Goal: Task Accomplishment & Management: Manage account settings

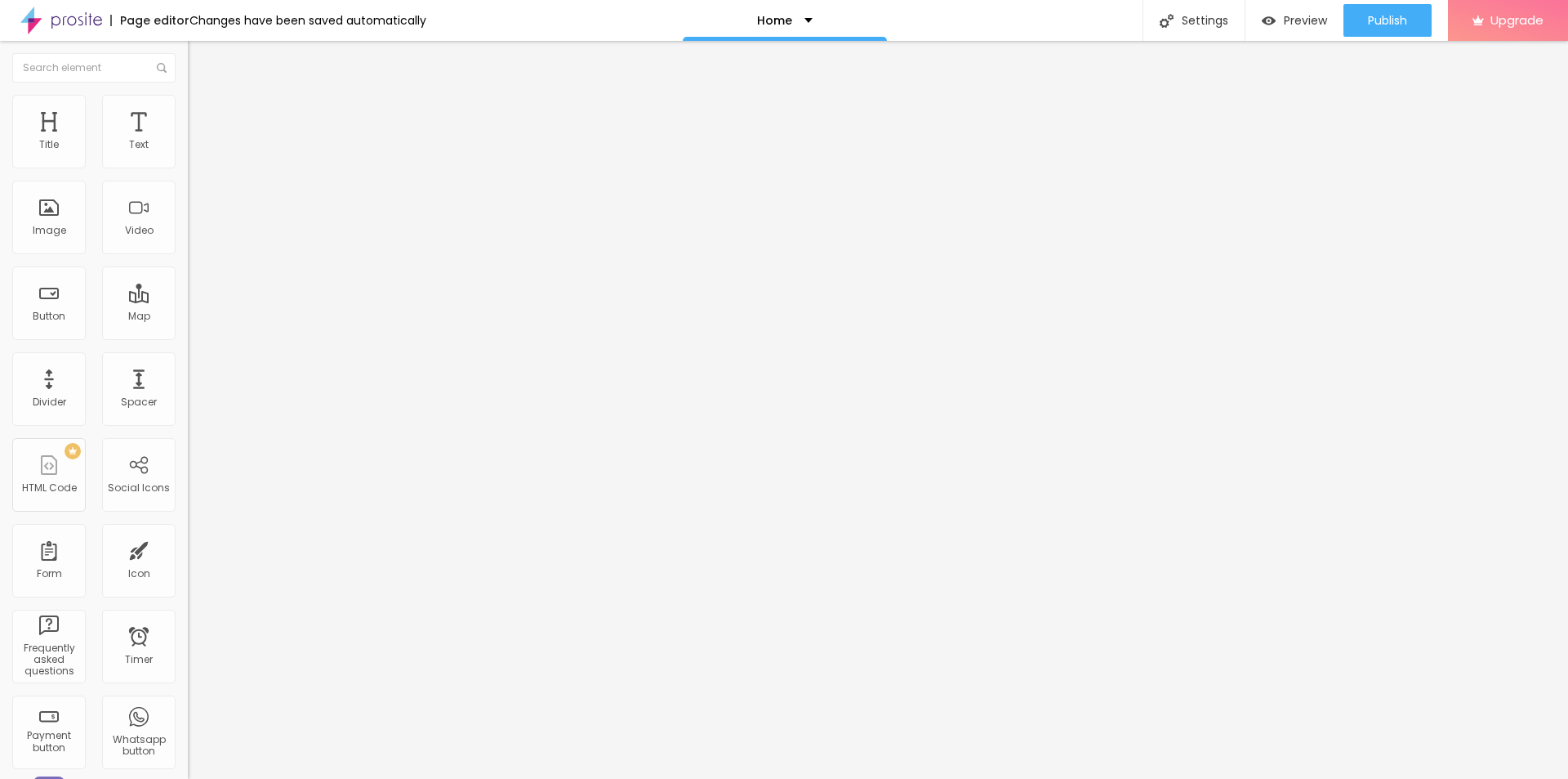
click at [188, 111] on li "Advanced" at bounding box center [282, 119] width 188 height 16
click at [203, 113] on span "Style" at bounding box center [215, 106] width 24 height 14
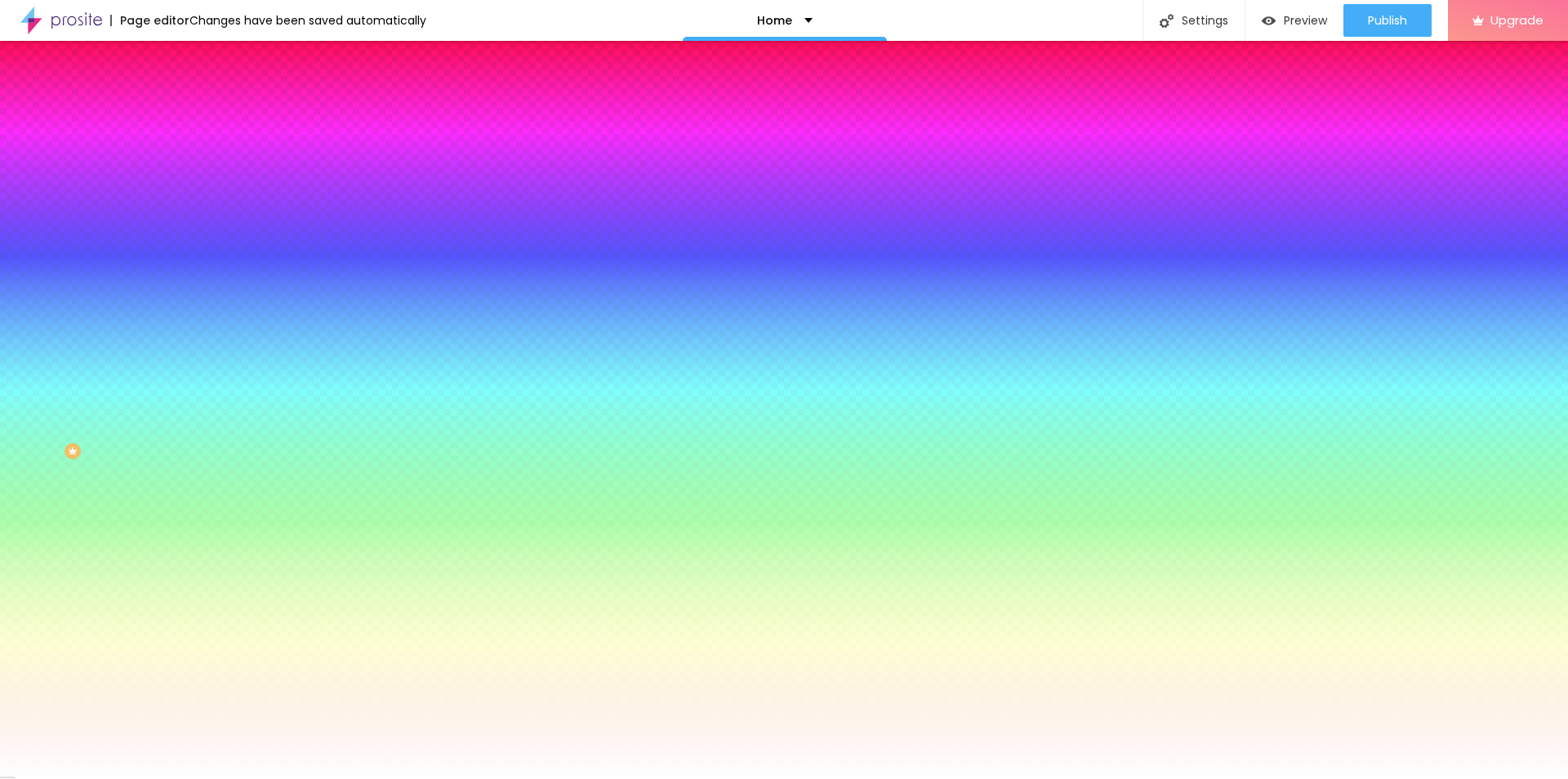
click at [203, 96] on span "Content" at bounding box center [223, 89] width 40 height 14
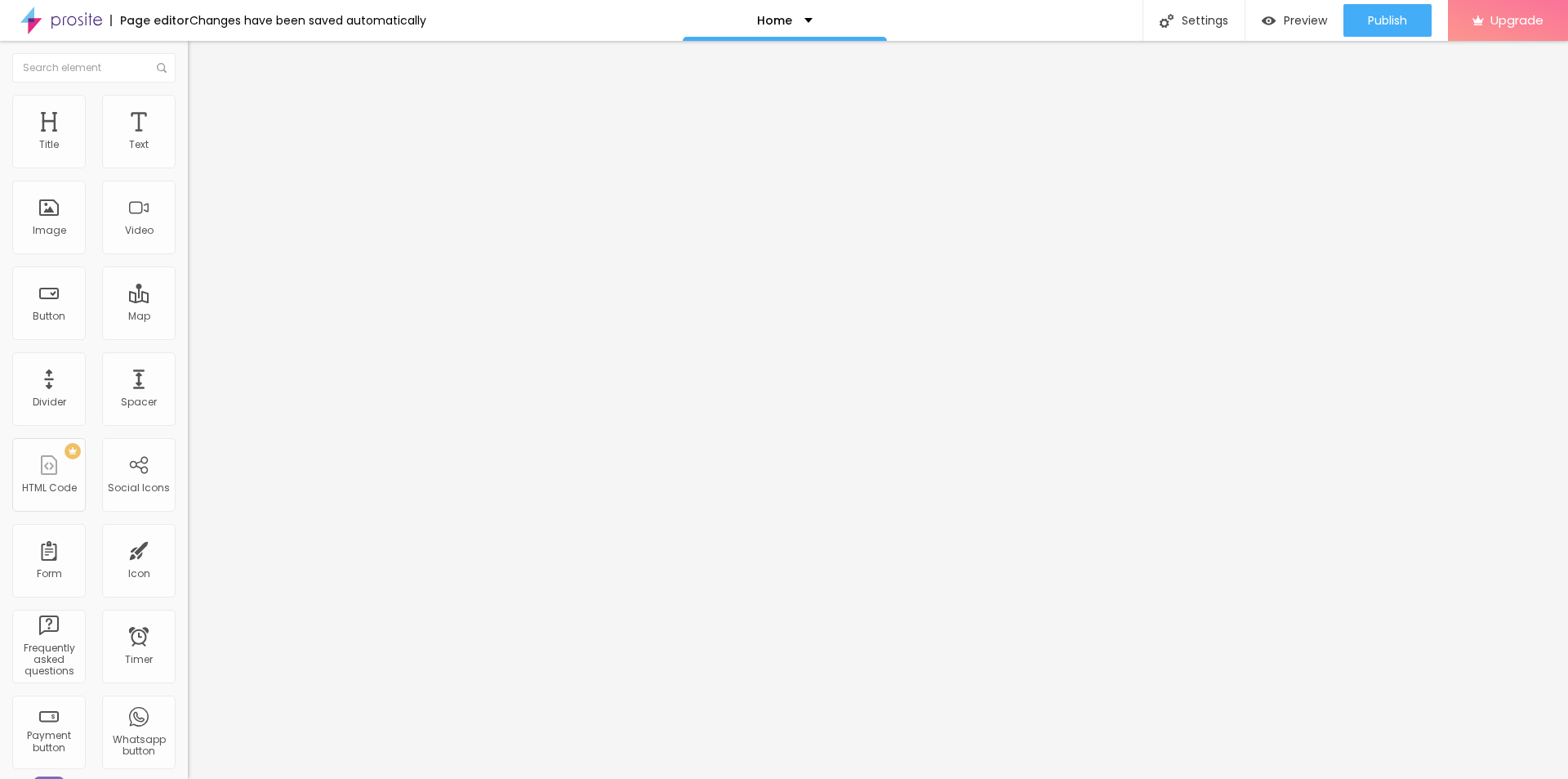
click at [200, 62] on img "button" at bounding box center [206, 59] width 13 height 13
click at [34, 238] on div "Image" at bounding box center [49, 217] width 73 height 73
click at [56, 209] on div "Image" at bounding box center [49, 217] width 73 height 73
click at [1213, 19] on div "Settings" at bounding box center [1194, 20] width 102 height 41
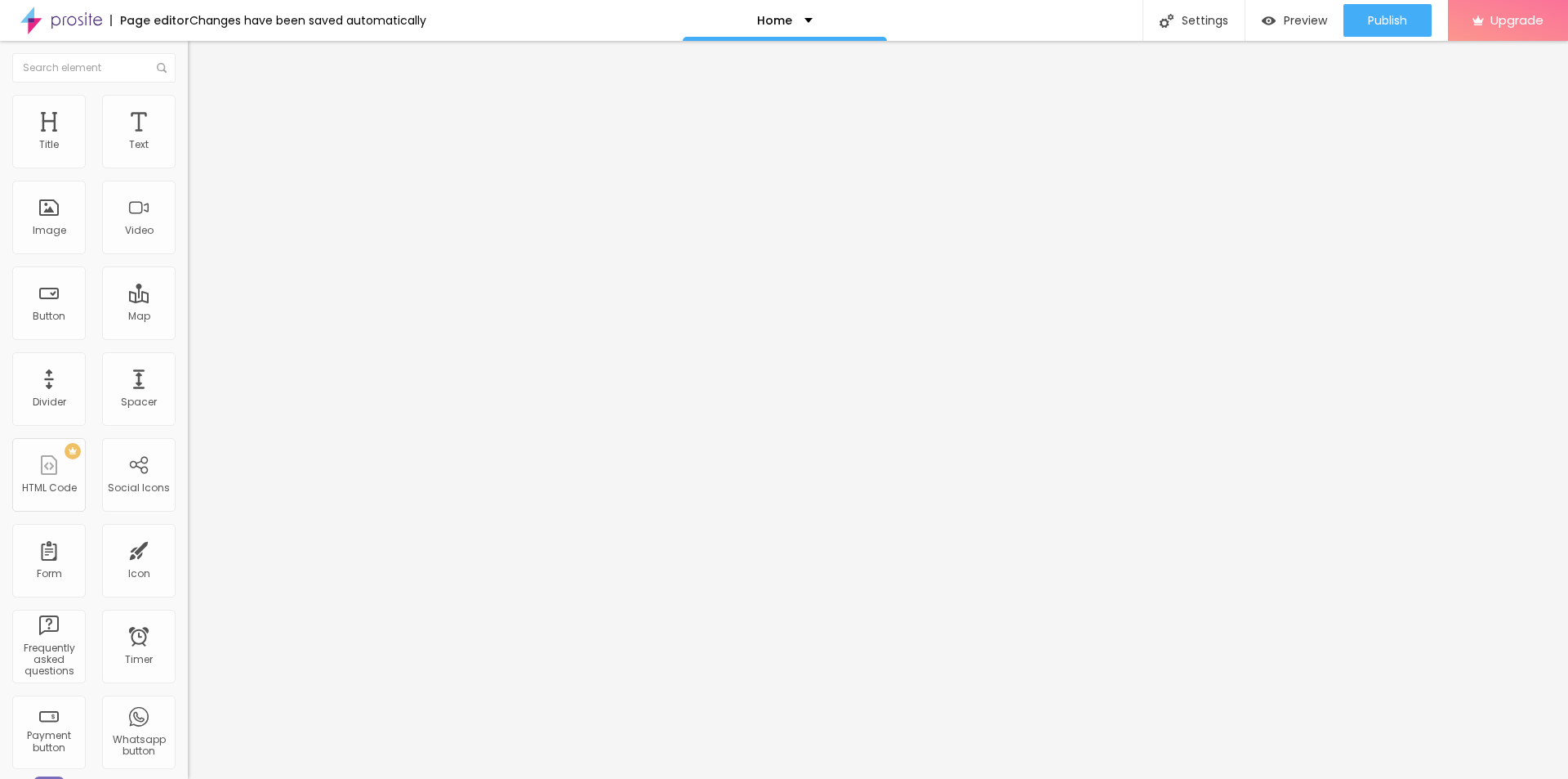
paste input "Puriva Pris 2025 Hvor Meget Koster Slankemidlet, og Er Der Rabatter på [GEOGRAP…"
type input "Puriva Pris 2025 Hvor Meget Koster Slankemidlet, og Er Der Rabatter på [GEOGRAP…"
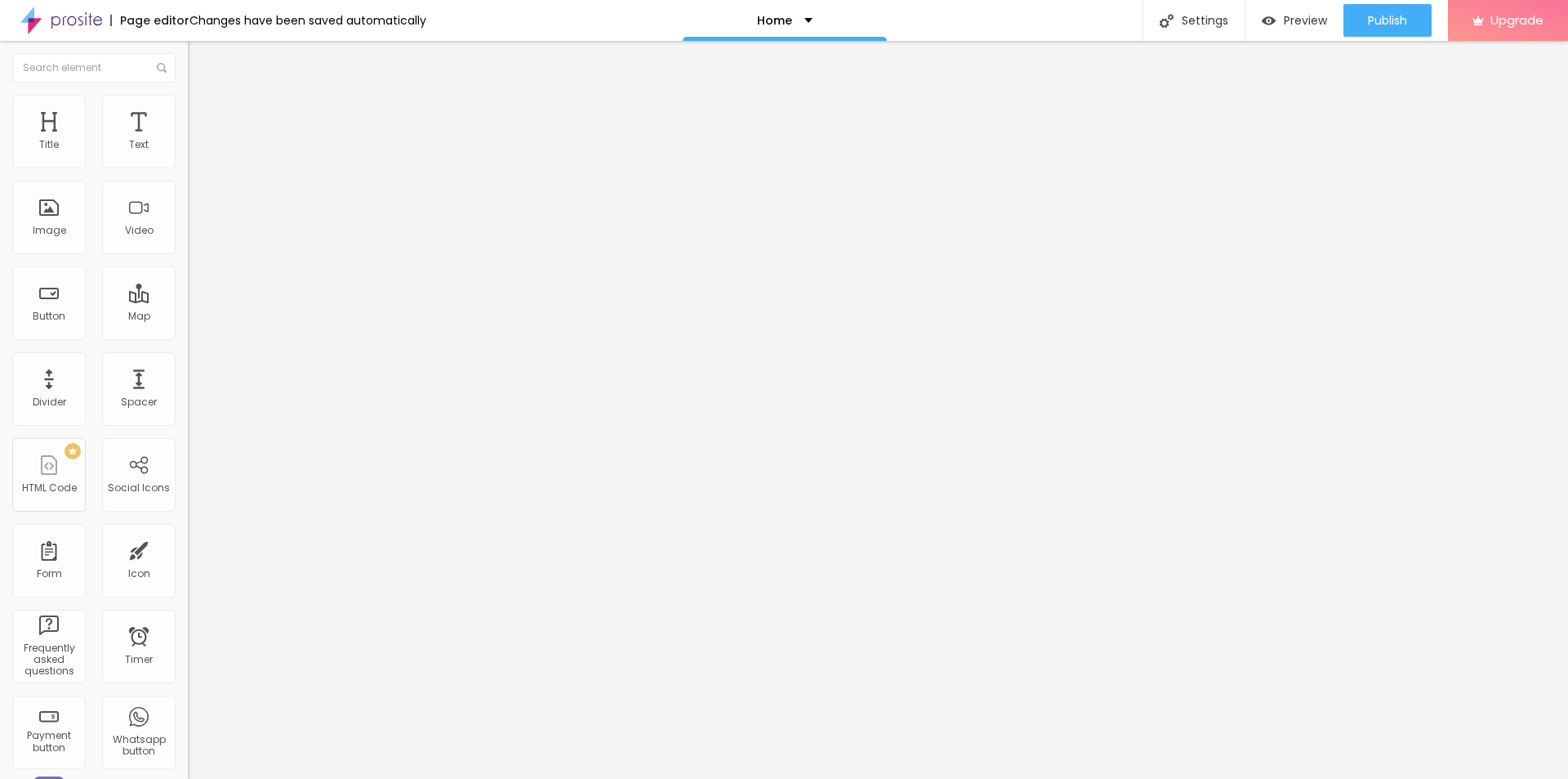
drag, startPoint x: 687, startPoint y: 284, endPoint x: 620, endPoint y: 303, distance: 69.6
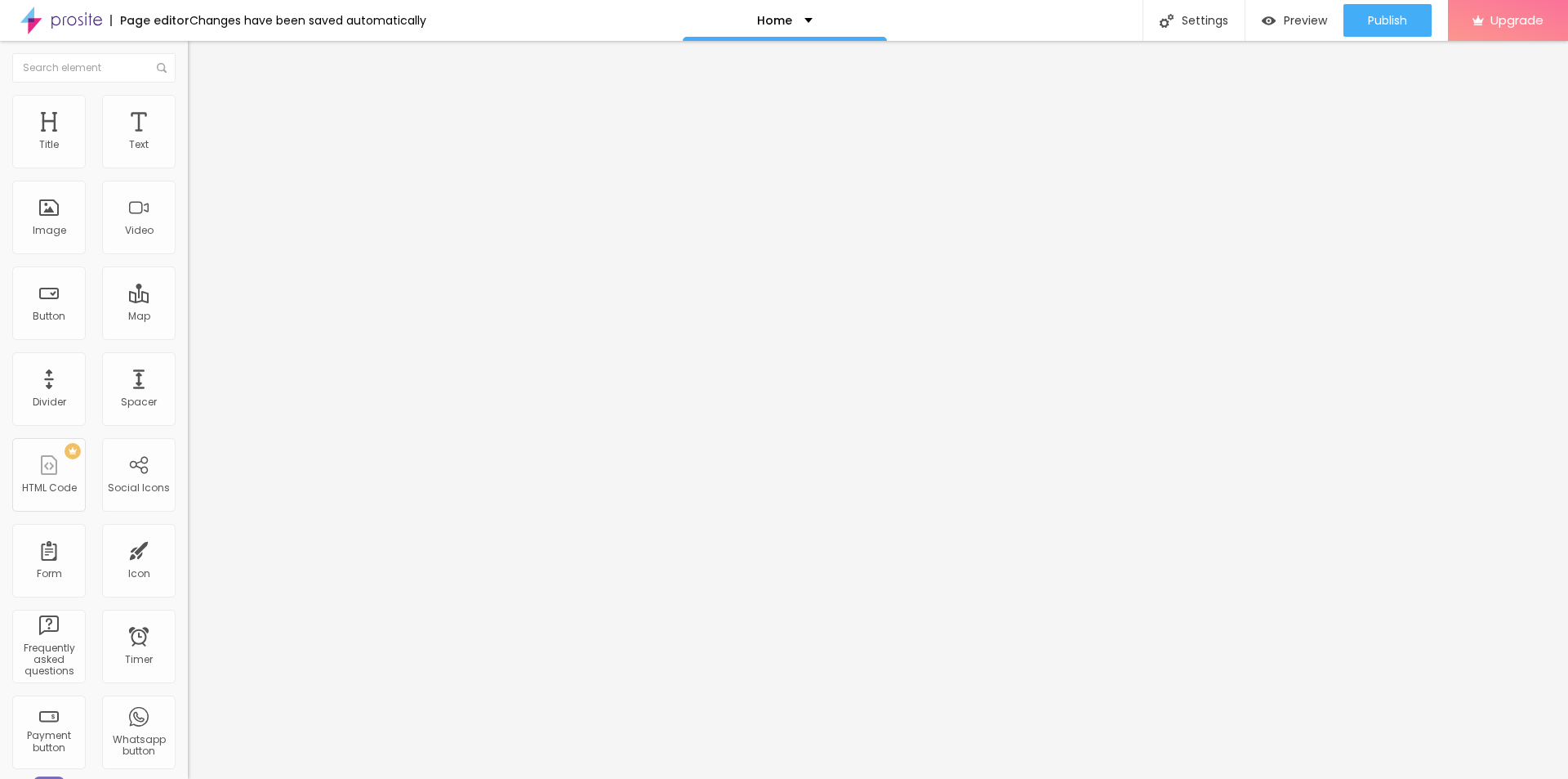
drag, startPoint x: 696, startPoint y: 278, endPoint x: 639, endPoint y: 294, distance: 59.2
type input "/"
type input "/page"
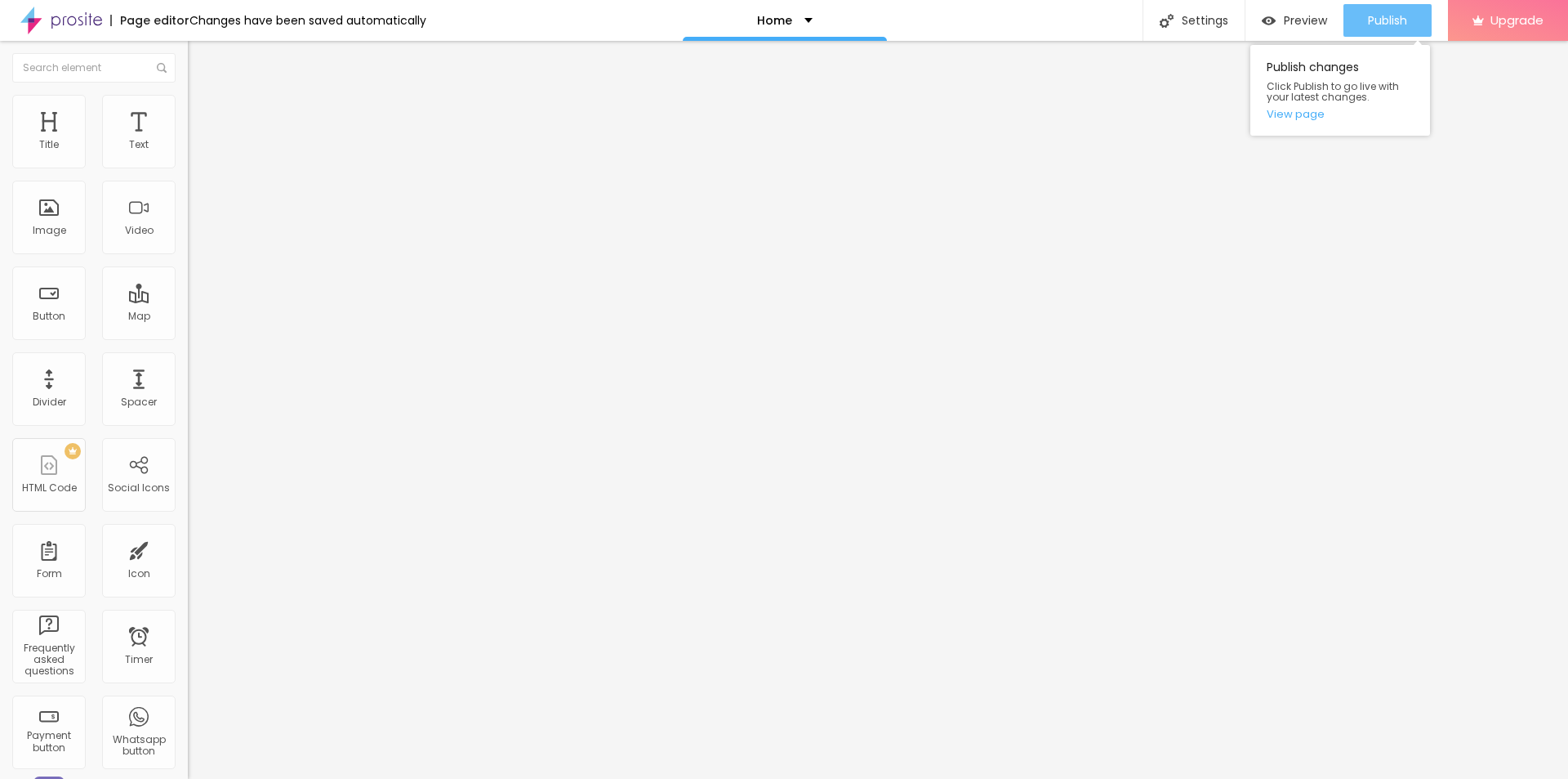
click at [1389, 20] on span "Publish" at bounding box center [1388, 20] width 40 height 13
